Goal: Information Seeking & Learning: Learn about a topic

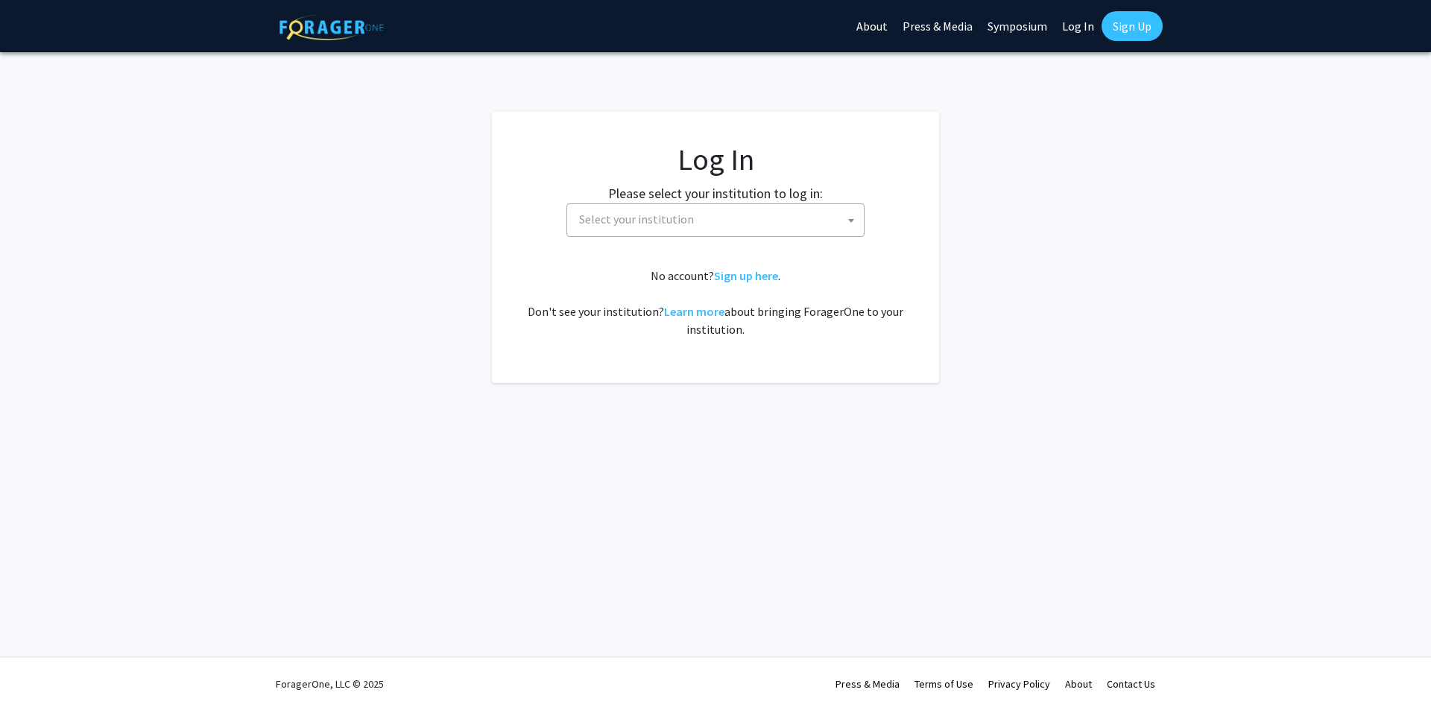
select select
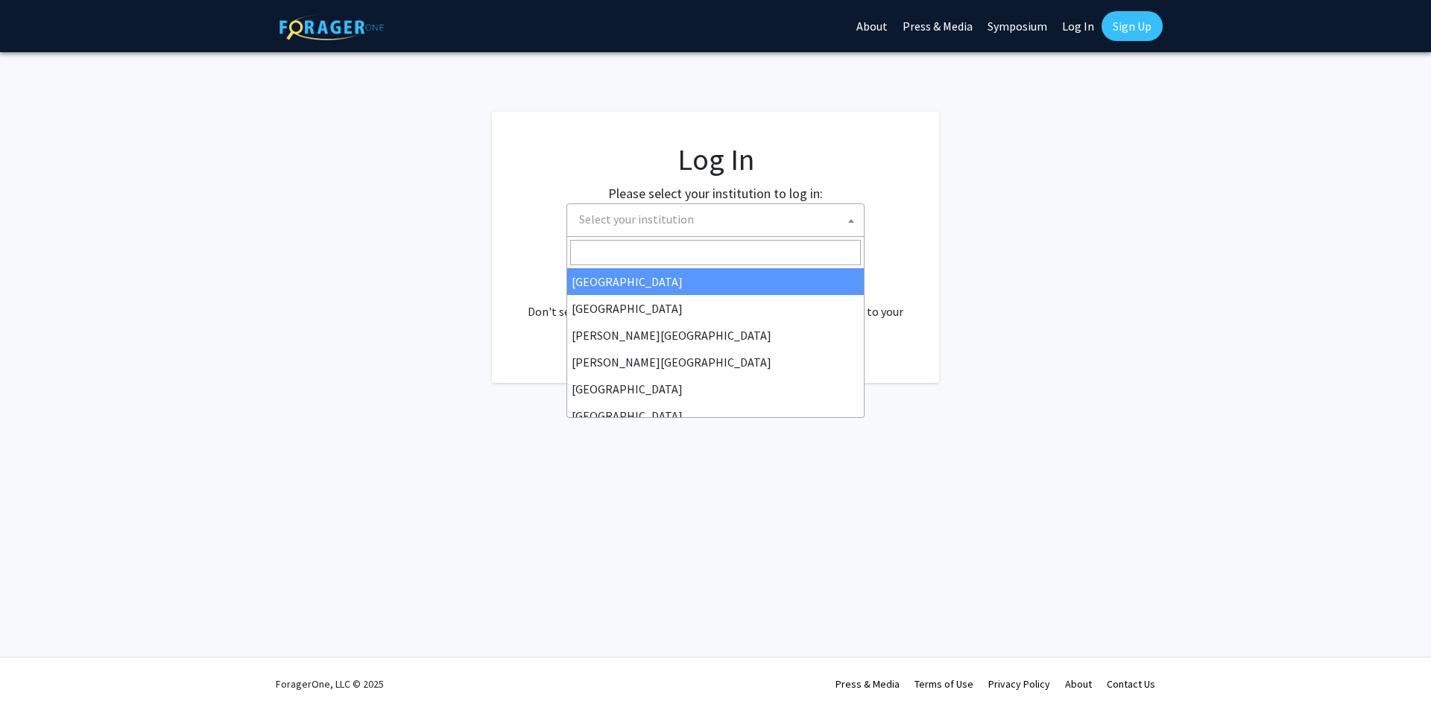
click at [761, 220] on span "Select your institution" at bounding box center [718, 219] width 291 height 31
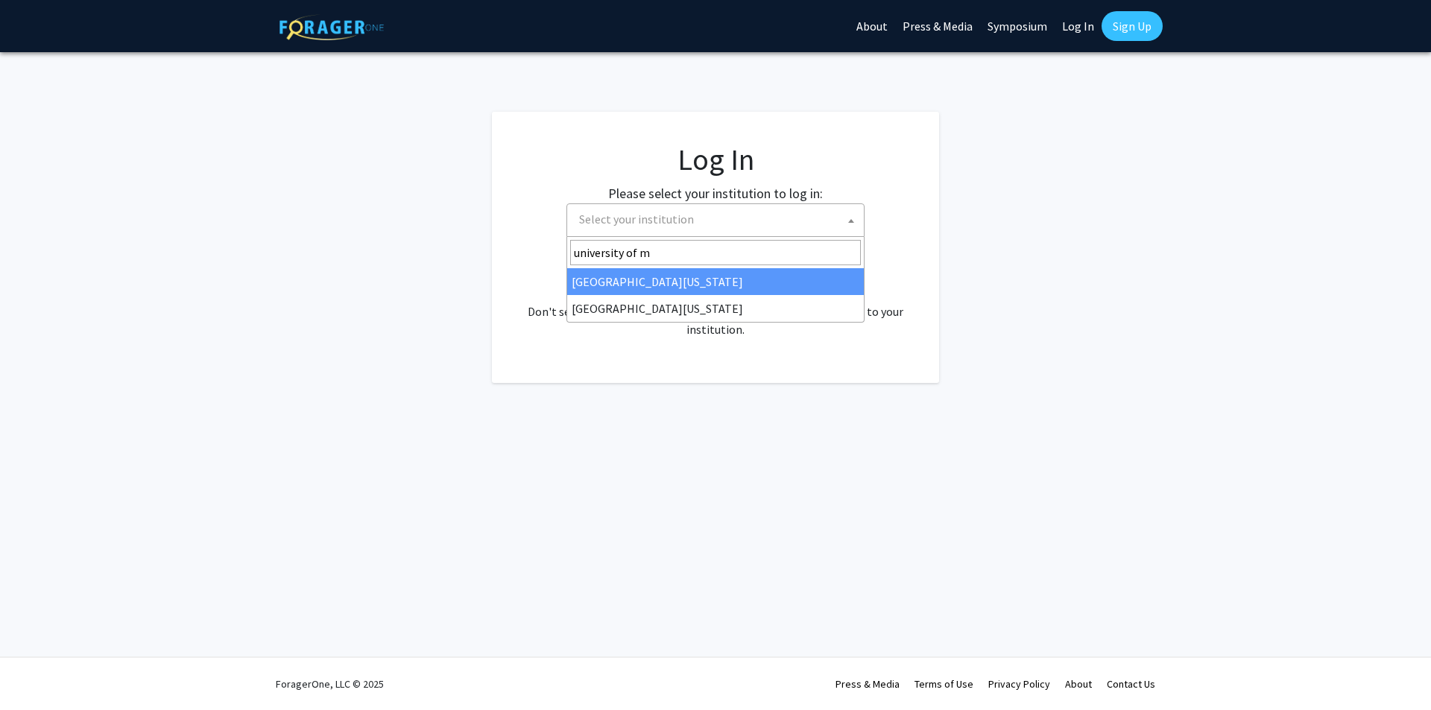
type input "university of m"
select select "31"
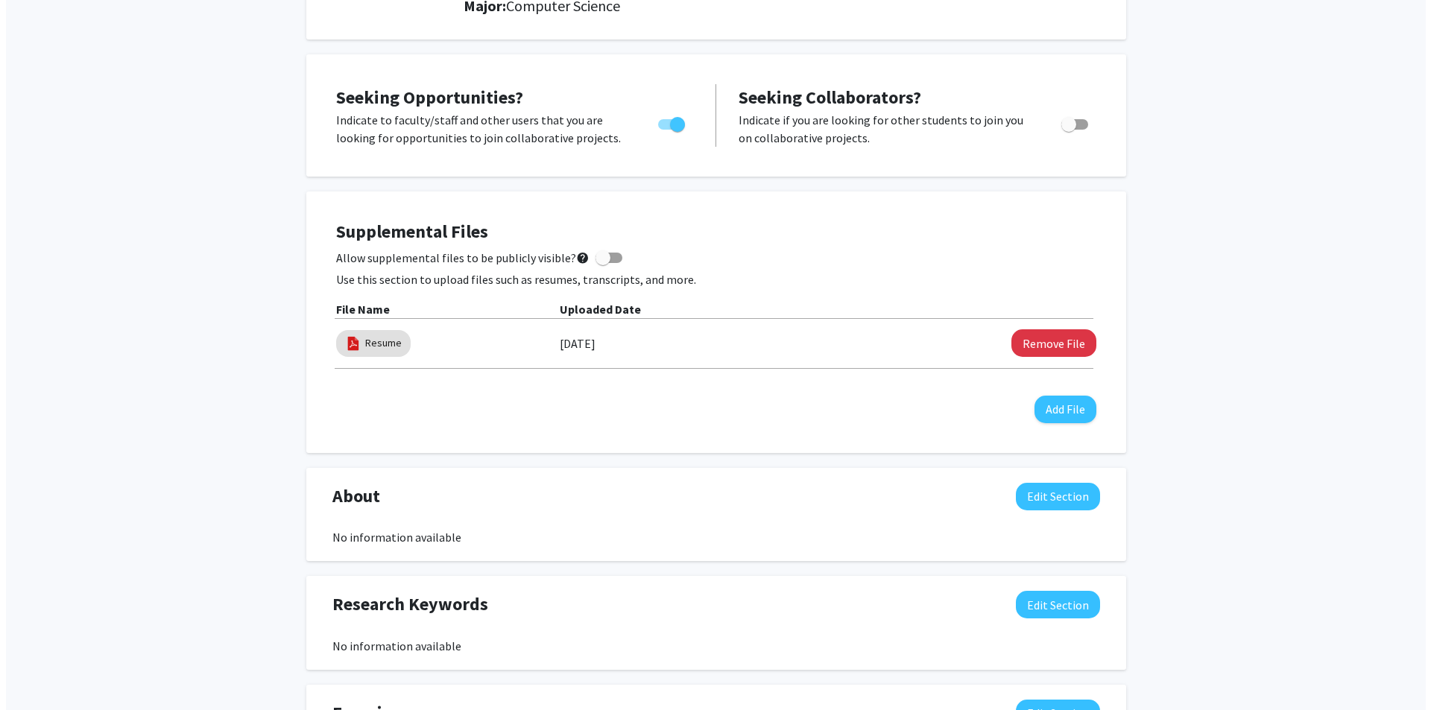
scroll to position [191, 0]
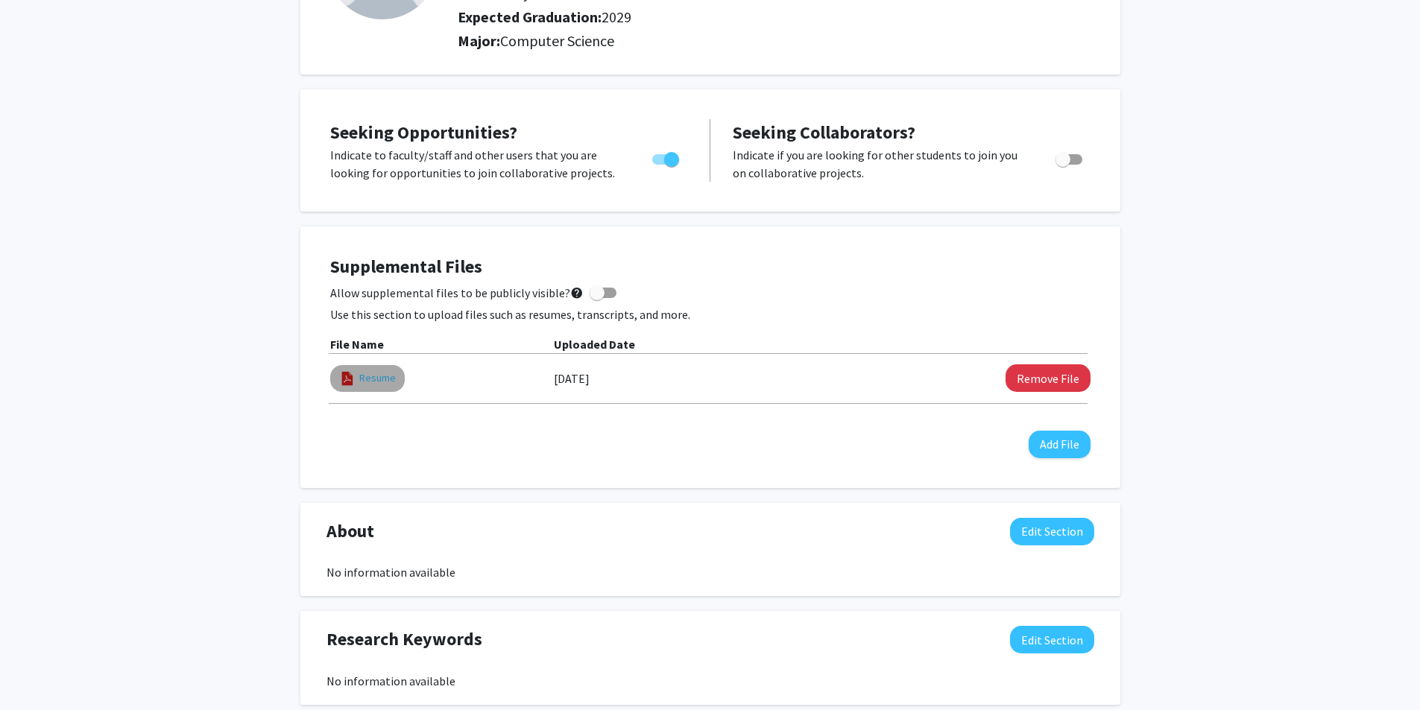
click at [367, 376] on link "Resume" at bounding box center [377, 378] width 37 height 16
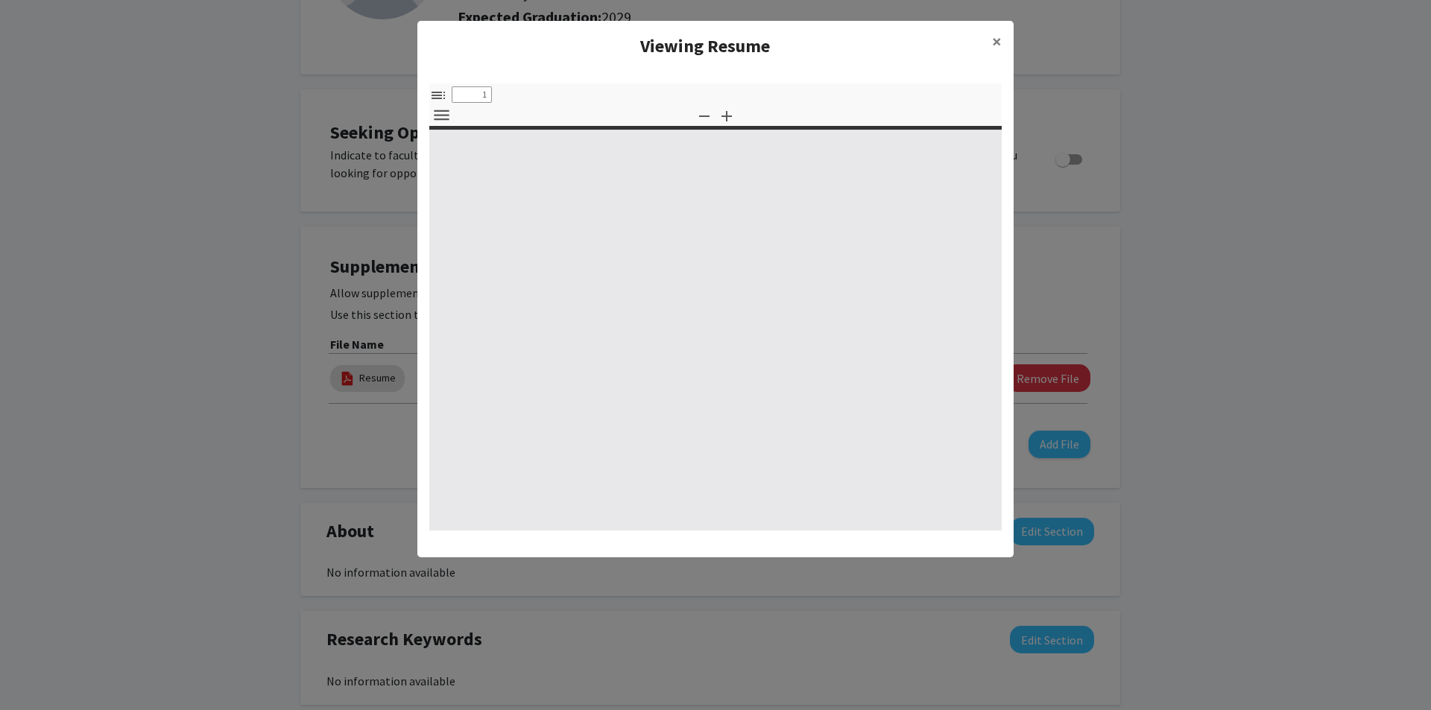
select select "custom"
type input "0"
select select "custom"
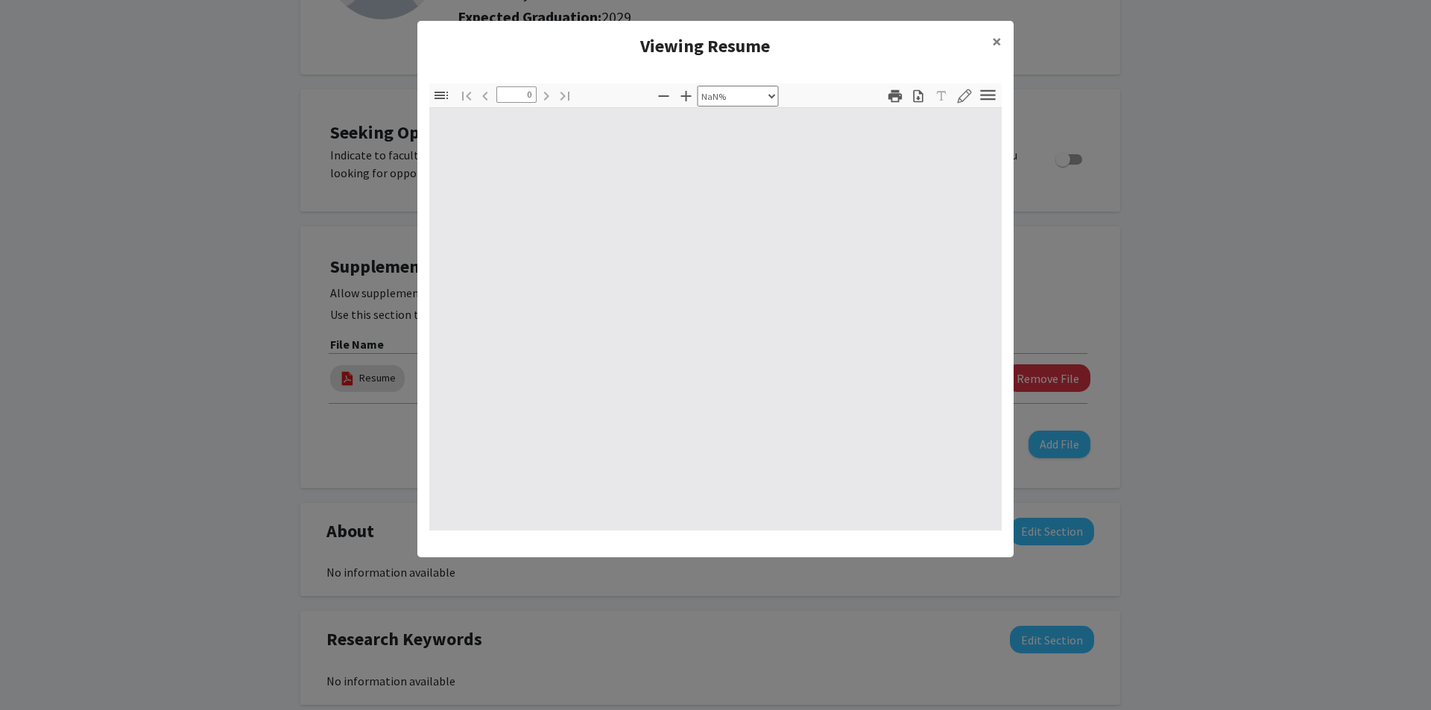
type input "1"
select select "auto"
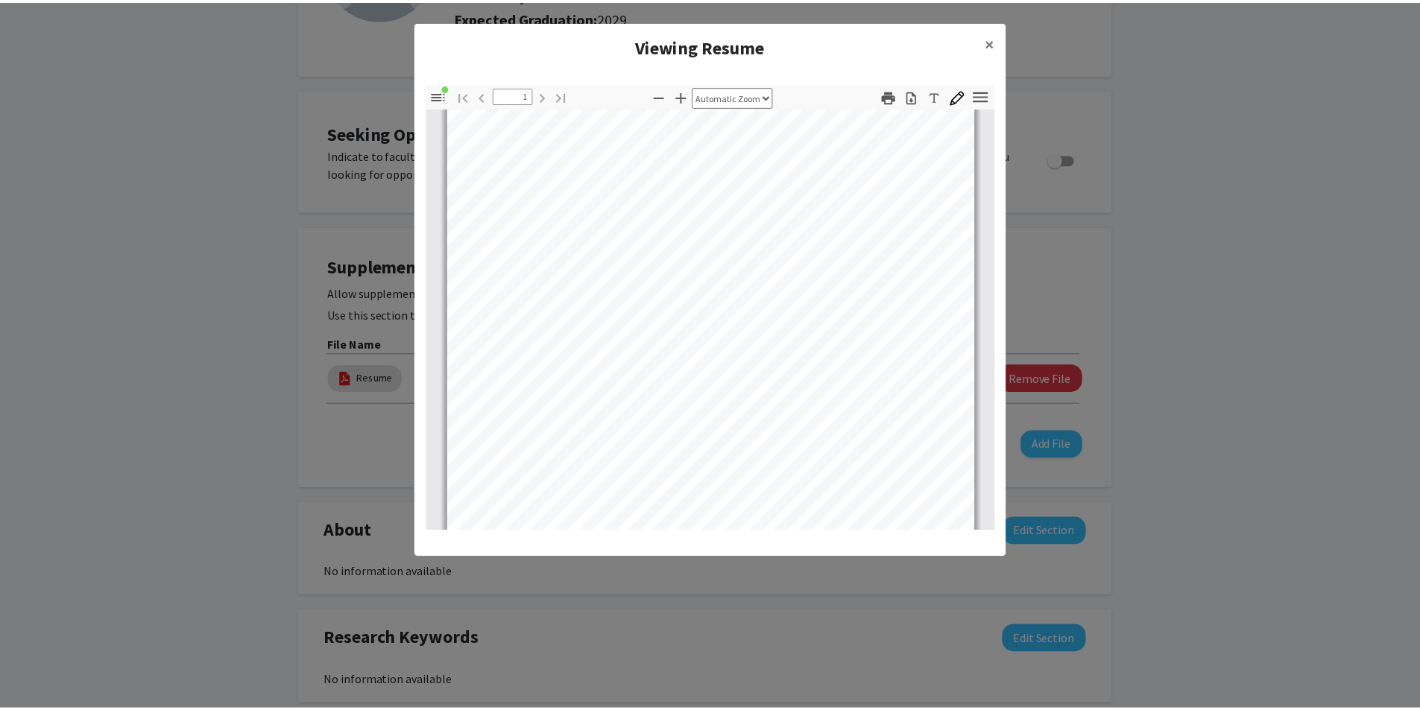
scroll to position [0, 0]
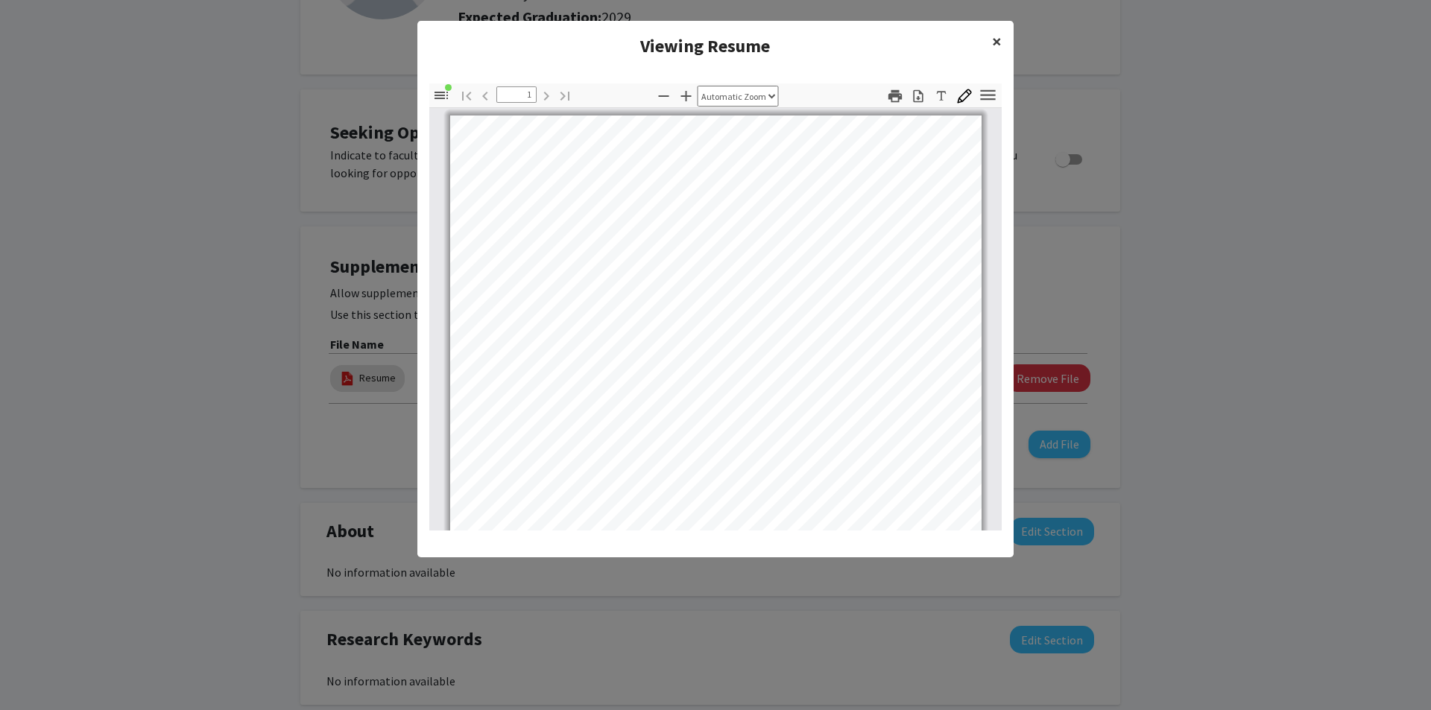
click at [995, 45] on span "×" at bounding box center [997, 41] width 10 height 23
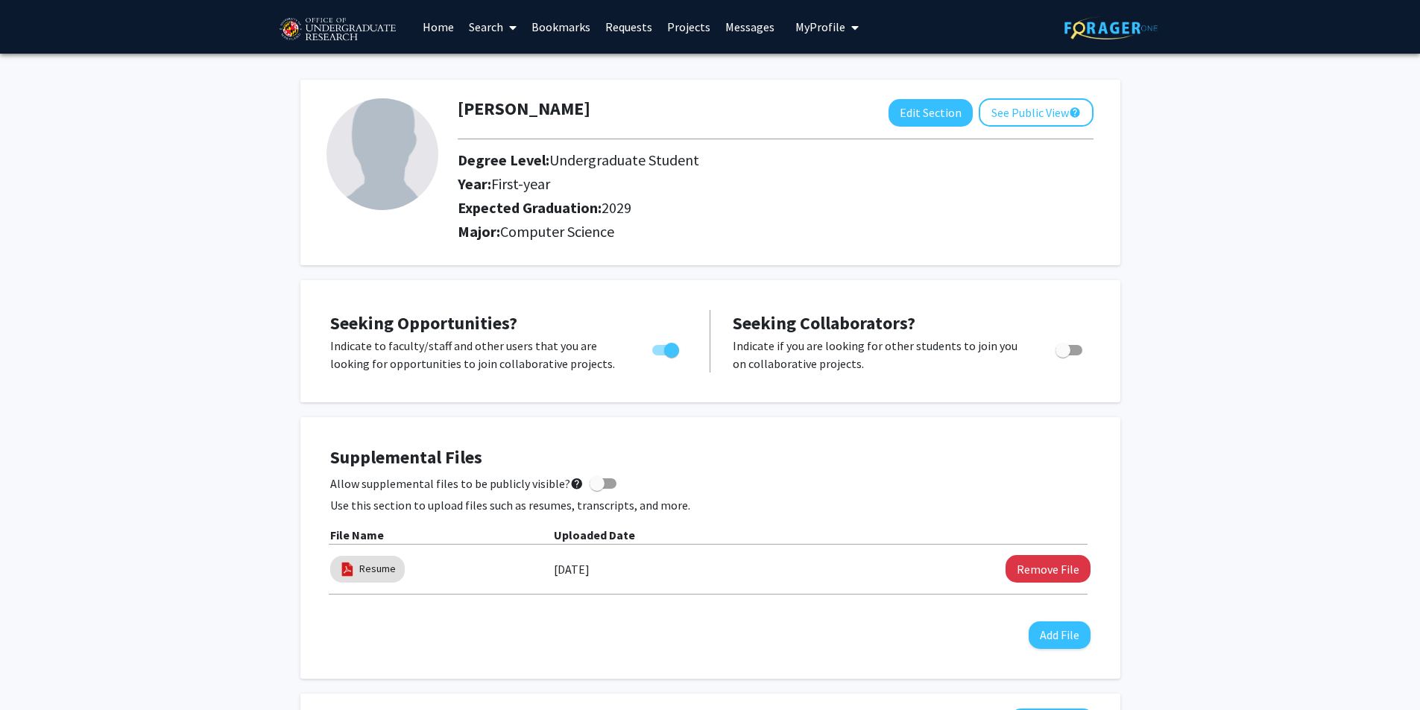
click at [680, 28] on link "Projects" at bounding box center [689, 27] width 58 height 52
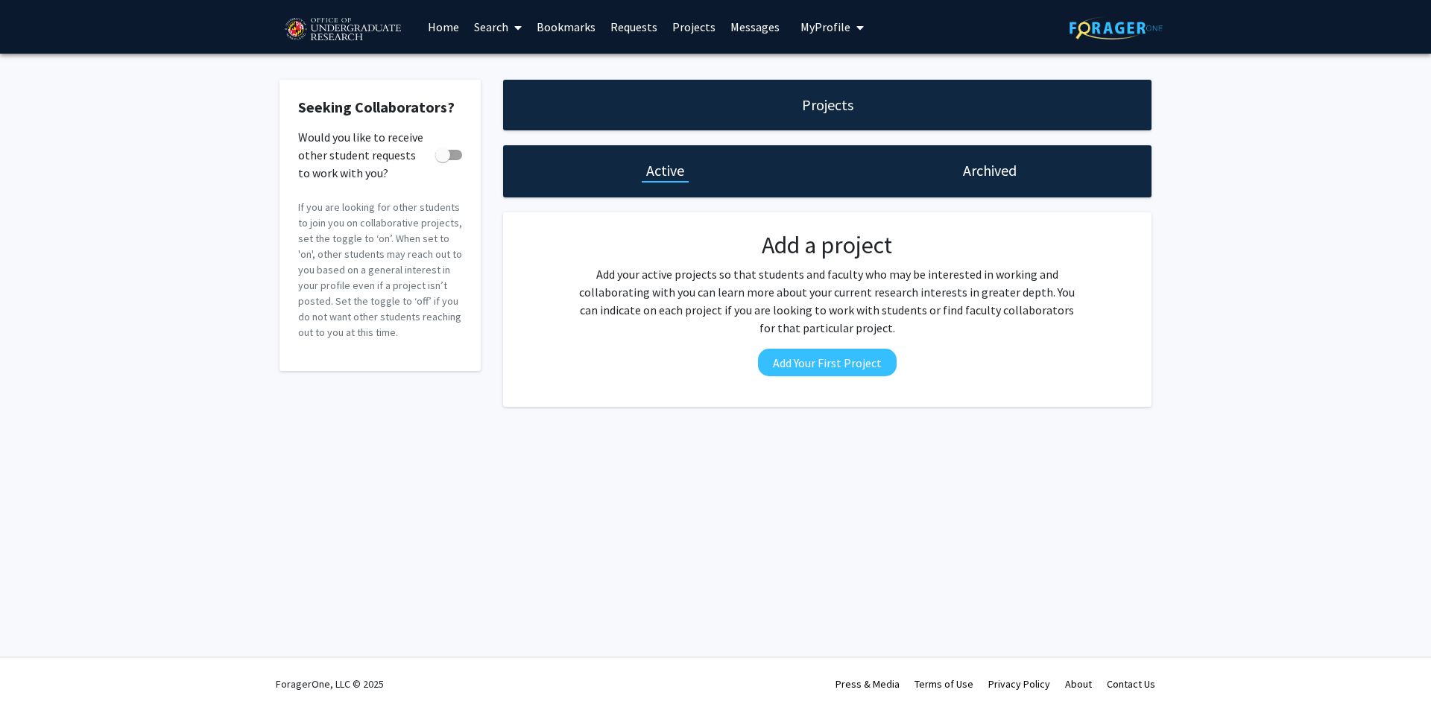
click at [519, 28] on icon at bounding box center [517, 28] width 7 height 12
click at [693, 23] on link "Projects" at bounding box center [694, 27] width 58 height 52
click at [742, 22] on link "Messages" at bounding box center [755, 27] width 64 height 52
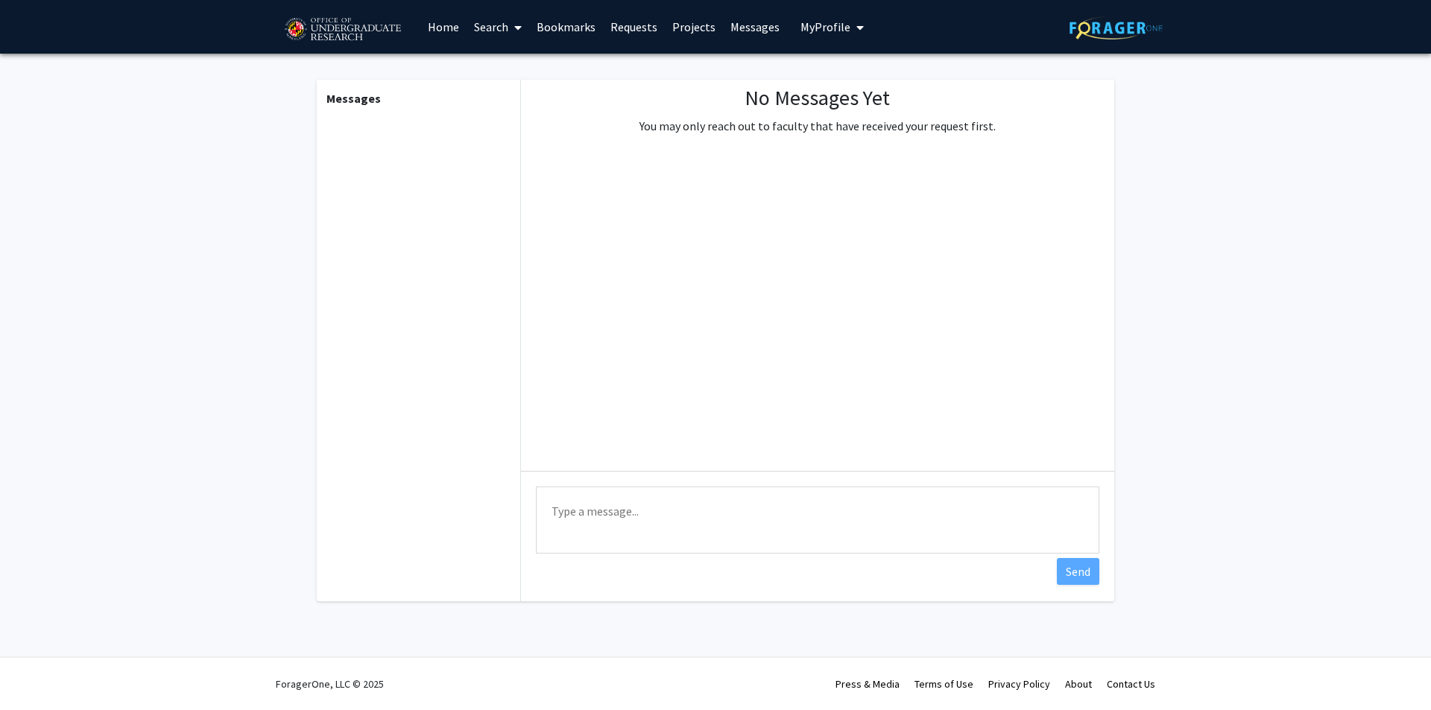
click at [856, 27] on icon "My profile dropdown to access profile and logout" at bounding box center [859, 28] width 7 height 12
click at [446, 25] on link "Home" at bounding box center [443, 27] width 46 height 52
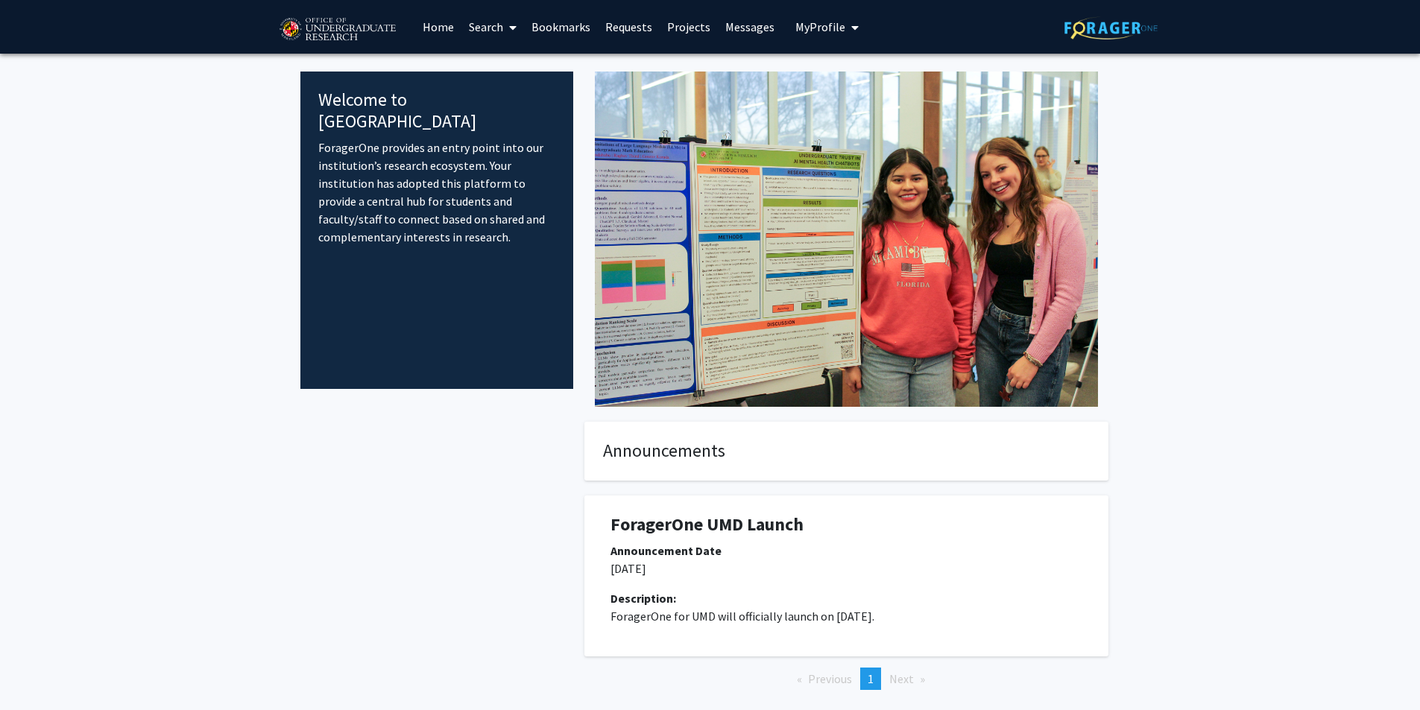
click at [511, 28] on icon at bounding box center [512, 28] width 7 height 12
click at [495, 99] on span "Students" at bounding box center [506, 98] width 91 height 30
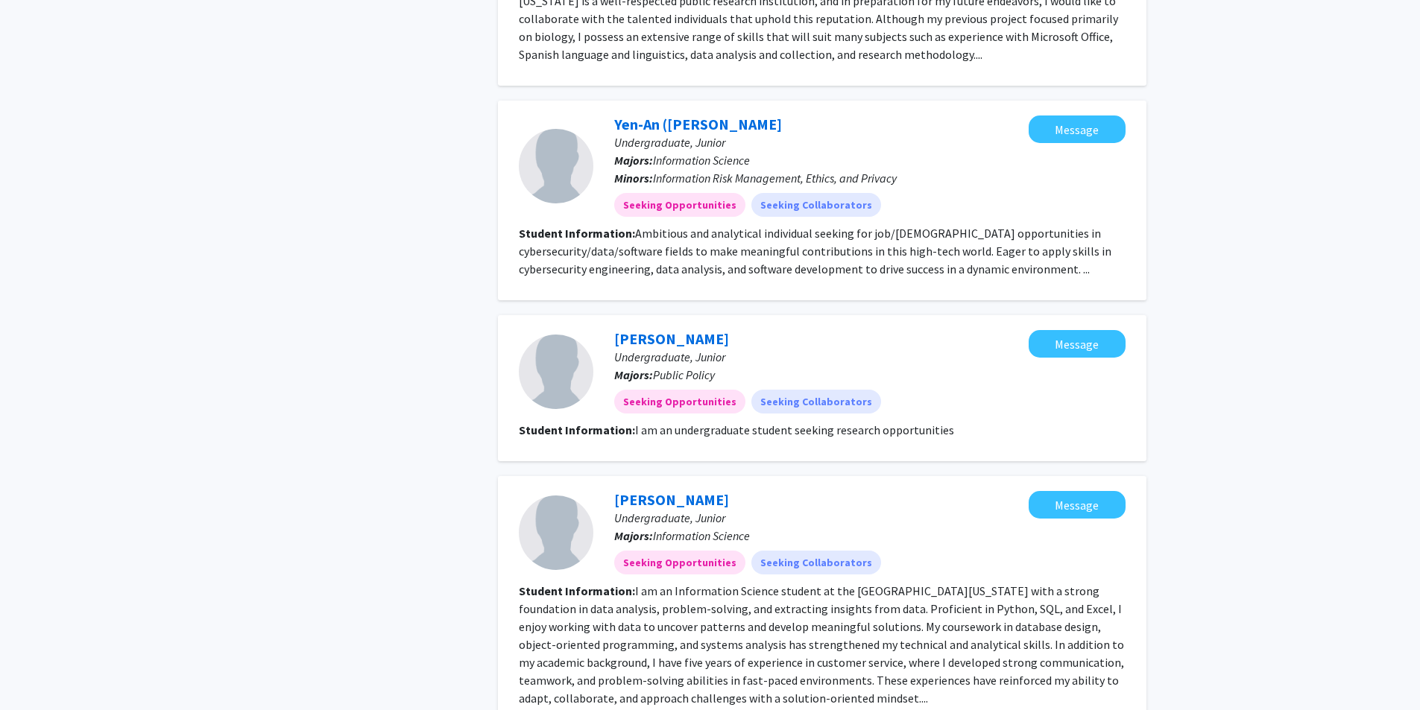
scroll to position [2515, 0]
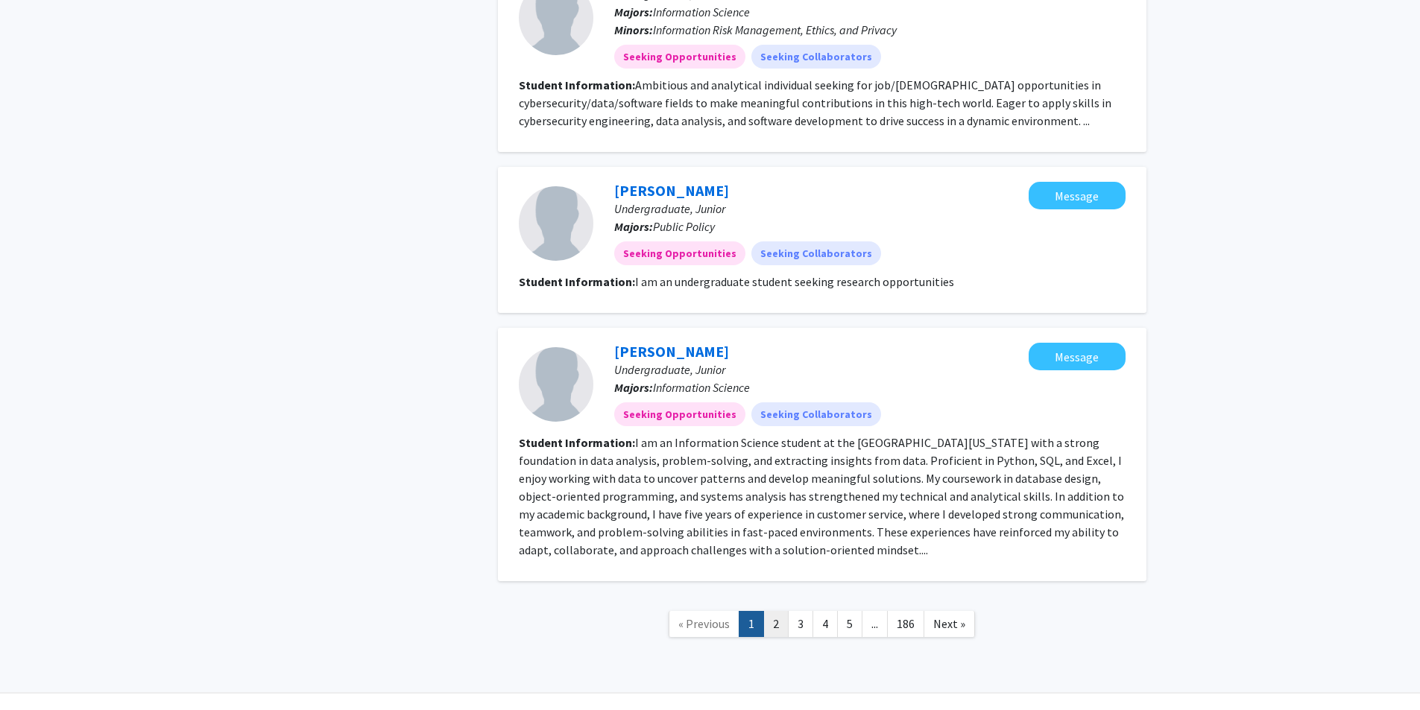
click at [776, 611] on link "2" at bounding box center [775, 624] width 25 height 26
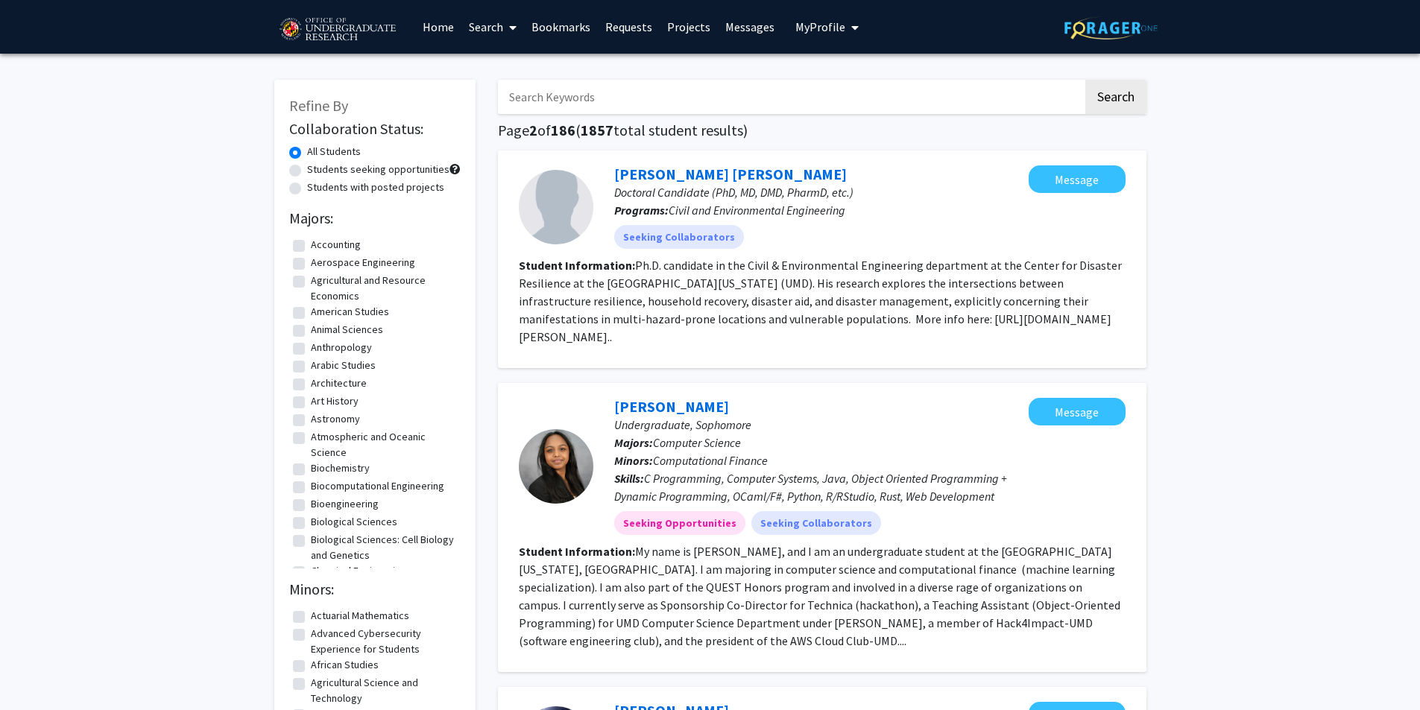
click at [675, 25] on link "Projects" at bounding box center [689, 27] width 58 height 52
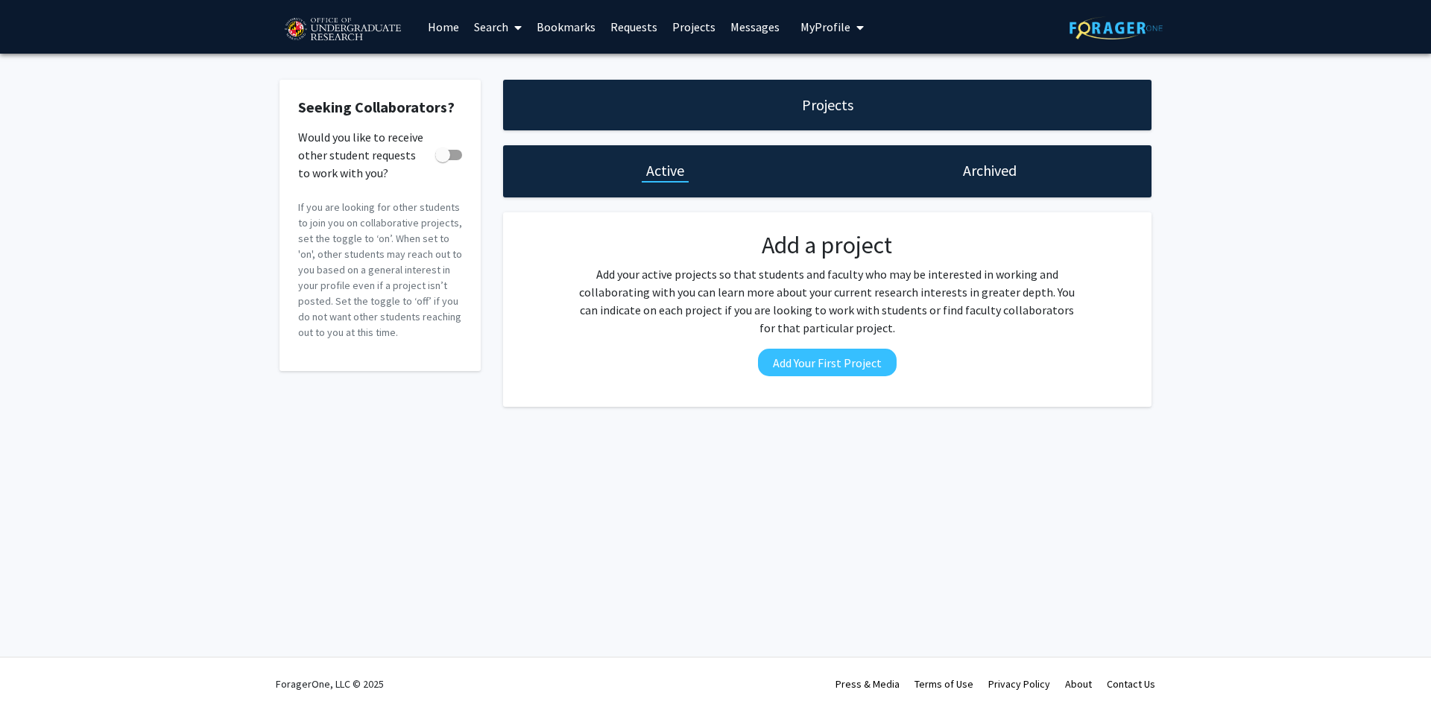
click at [671, 173] on h1 "Active" at bounding box center [665, 170] width 38 height 21
